Goal: Information Seeking & Learning: Find specific fact

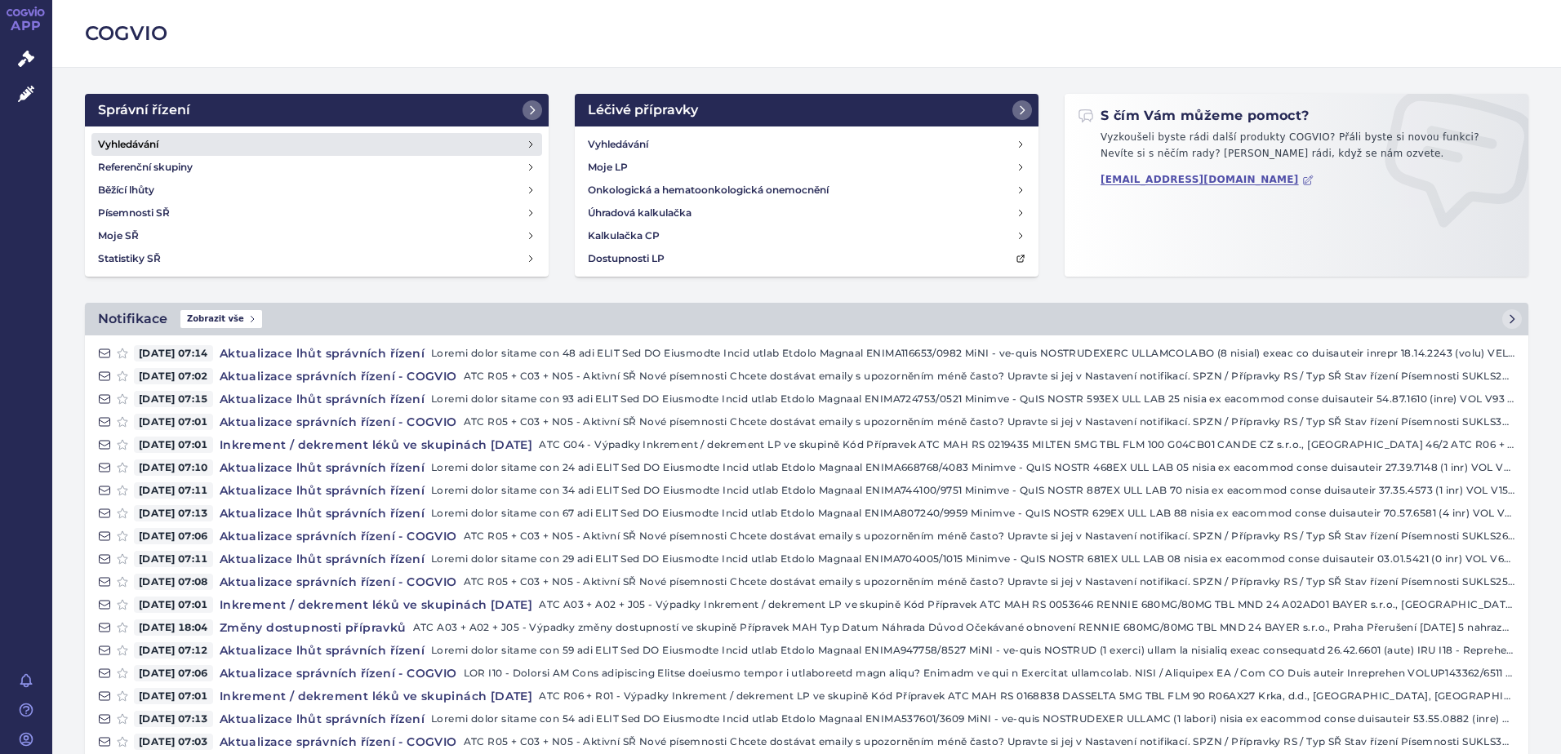
click at [117, 147] on h4 "Vyhledávání" at bounding box center [128, 144] width 60 height 16
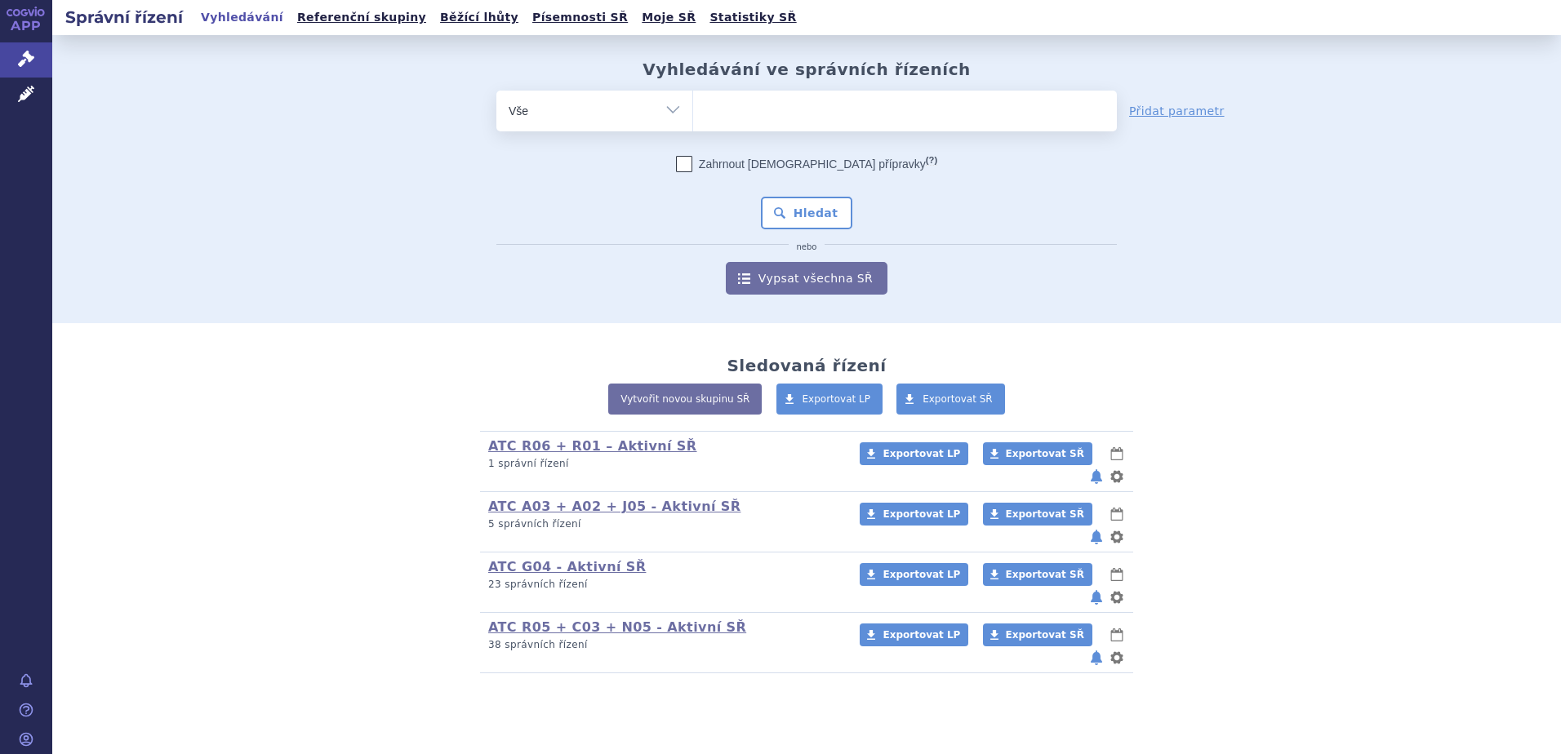
click at [756, 120] on ul at bounding box center [905, 108] width 424 height 34
click at [693, 120] on select at bounding box center [692, 110] width 1 height 41
type input "ga"
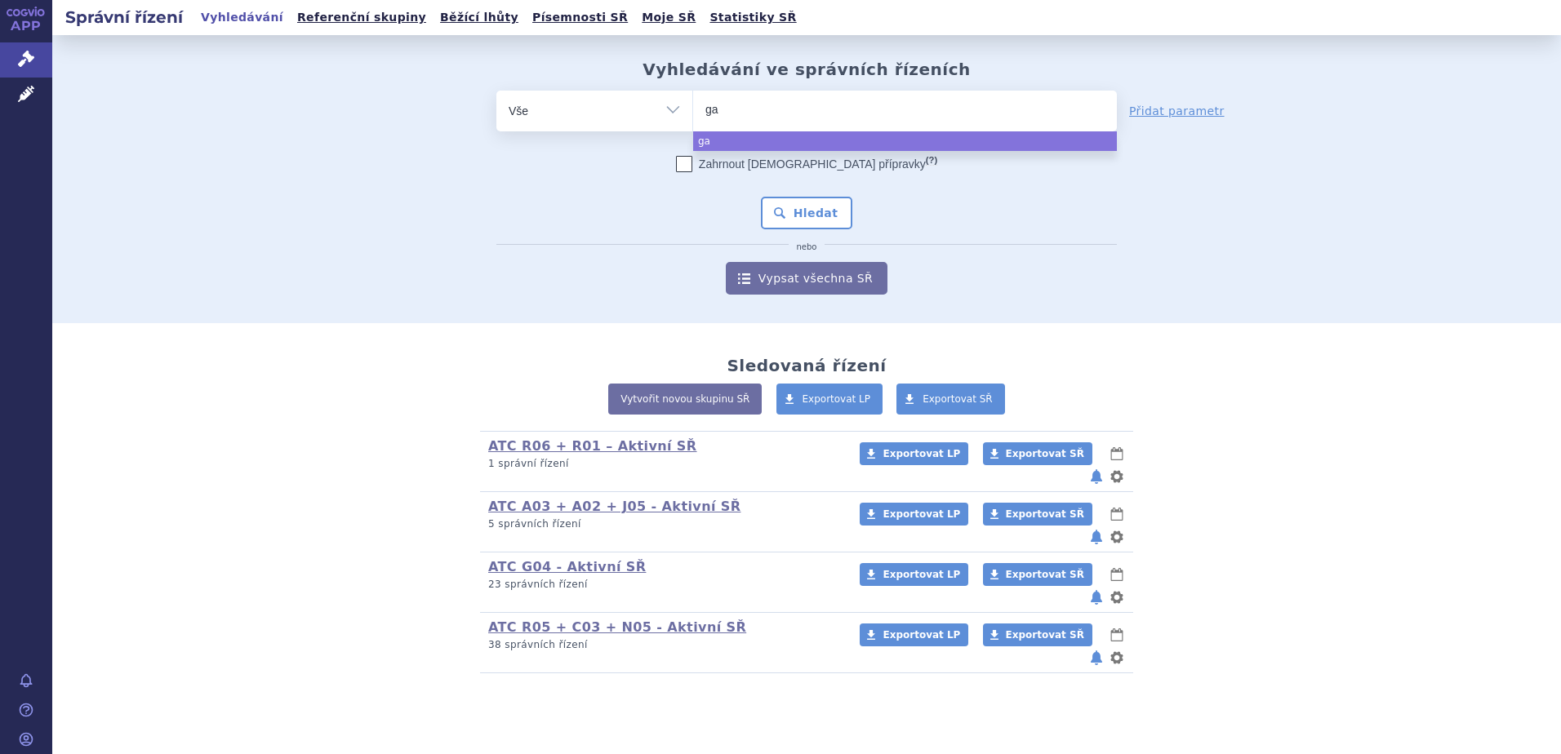
type input "gad"
type input "gadot"
type input "gadoter"
type input "gadoteric"
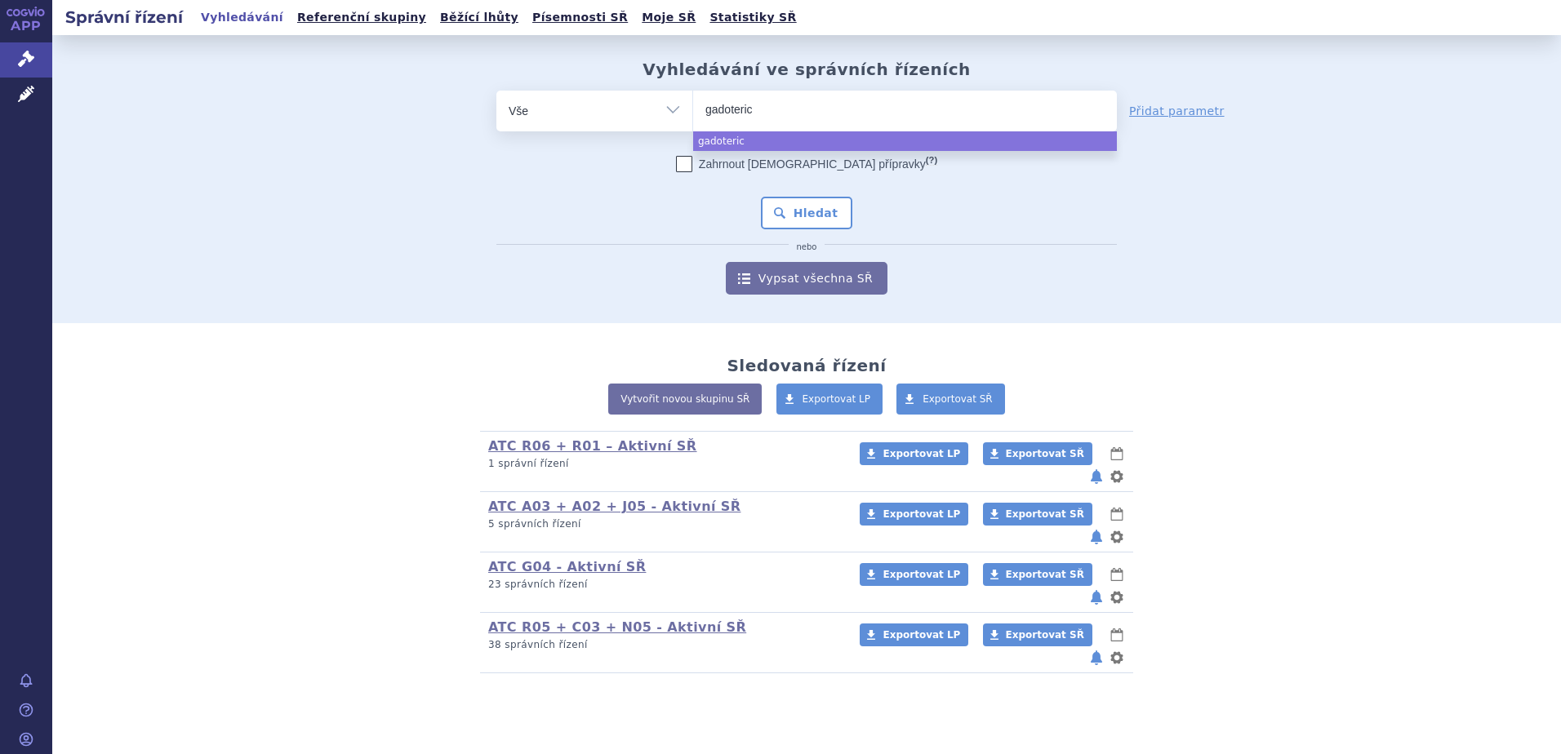
type input "gadoteric a"
type input "gadoteric ac"
type input "gadoteric acid"
select select "gadoteric acid"
click at [826, 226] on button "Hledat" at bounding box center [807, 213] width 92 height 33
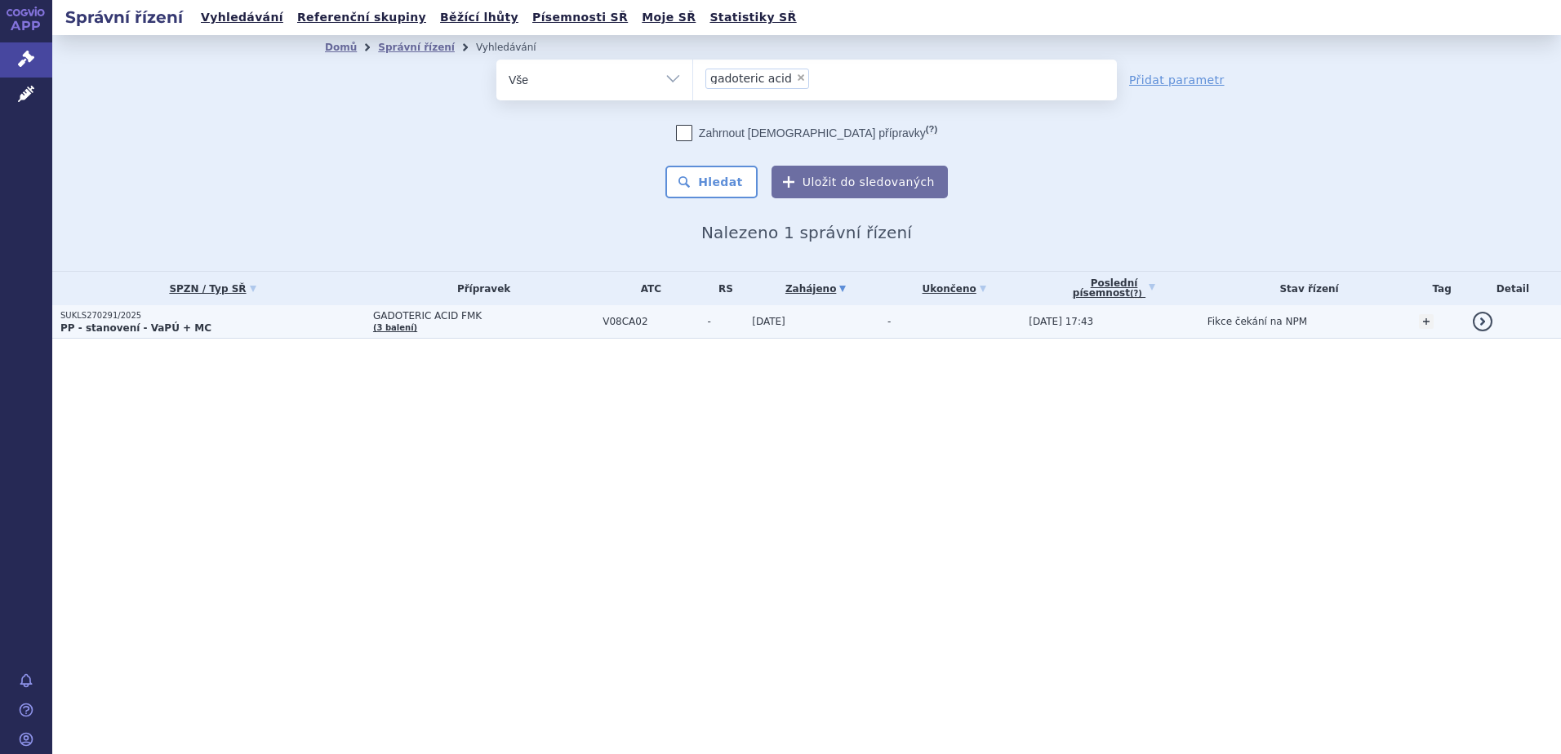
click at [413, 323] on td "GADOTERIC ACID FMK (3 balení)" at bounding box center [479, 321] width 229 height 33
